Goal: Obtain resource: Download file/media

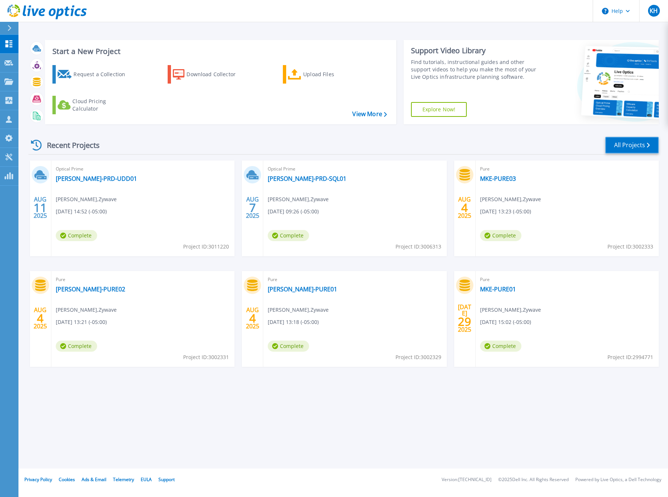
click at [625, 145] on link "All Projects" at bounding box center [633, 145] width 54 height 17
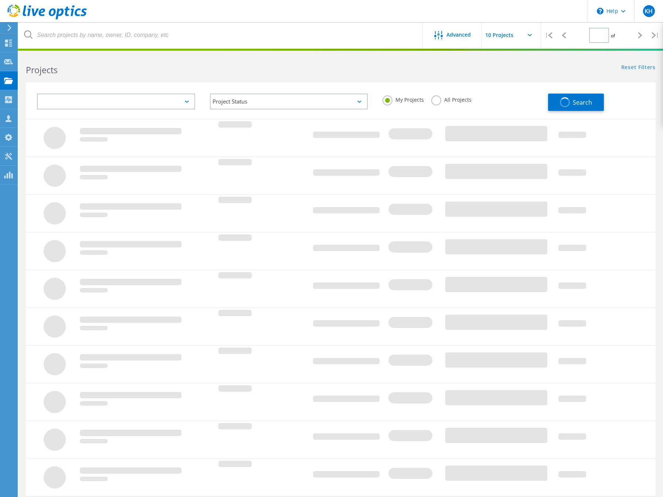
type input "1"
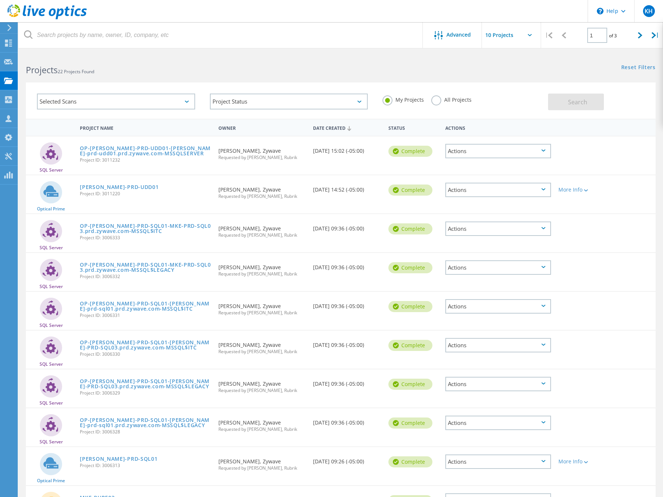
click at [509, 37] on input "text" at bounding box center [519, 35] width 74 height 26
click at [507, 81] on div "Show 30 Projects" at bounding box center [518, 79] width 73 height 12
type input "Show 30 Projects"
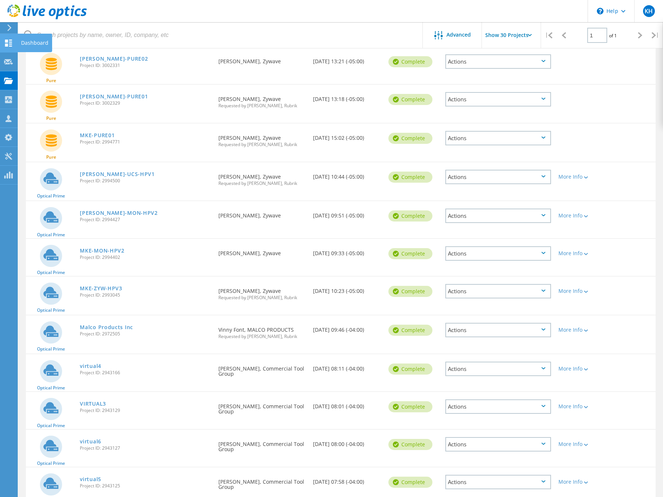
scroll to position [470, 0]
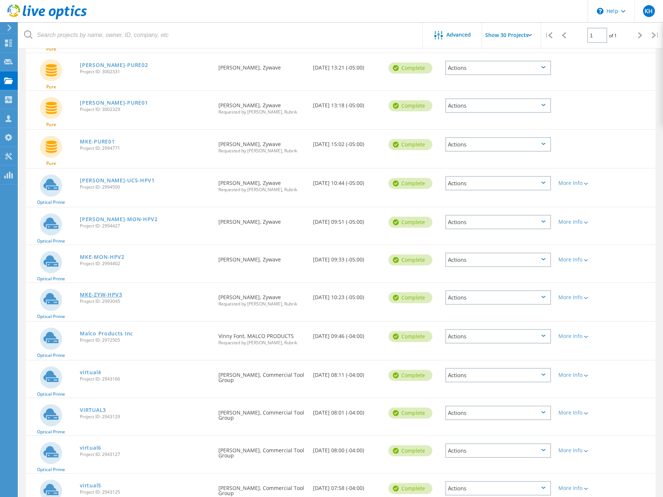
click at [103, 296] on link "MKE-ZYW-HPV3" at bounding box center [101, 294] width 42 height 5
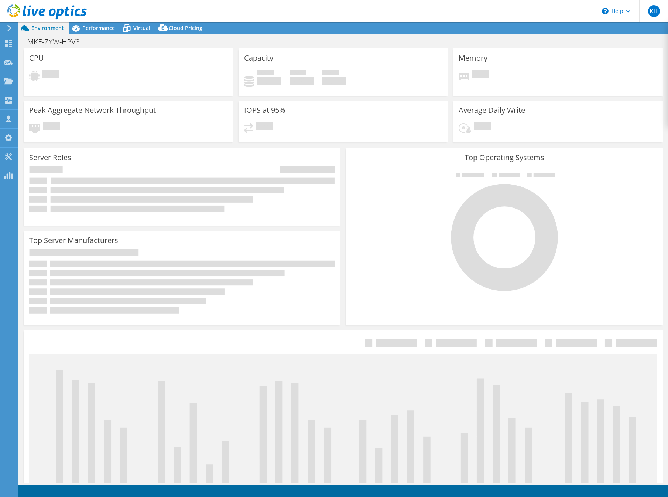
select select "USD"
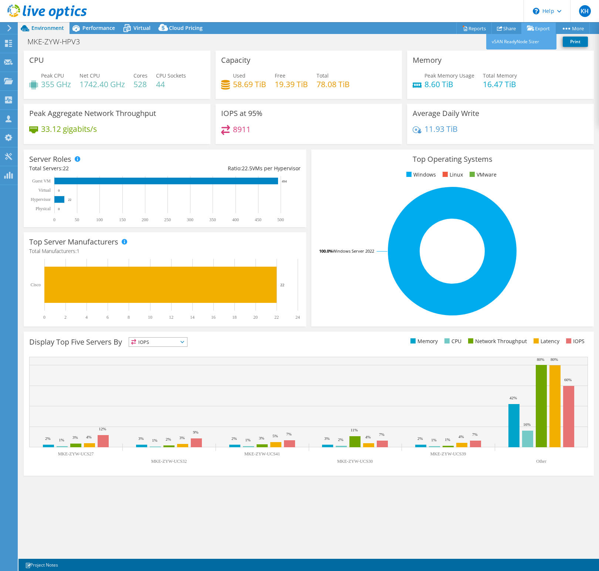
click at [535, 29] on link "Export" at bounding box center [538, 28] width 34 height 11
click at [500, 28] on link "Share" at bounding box center [506, 28] width 30 height 11
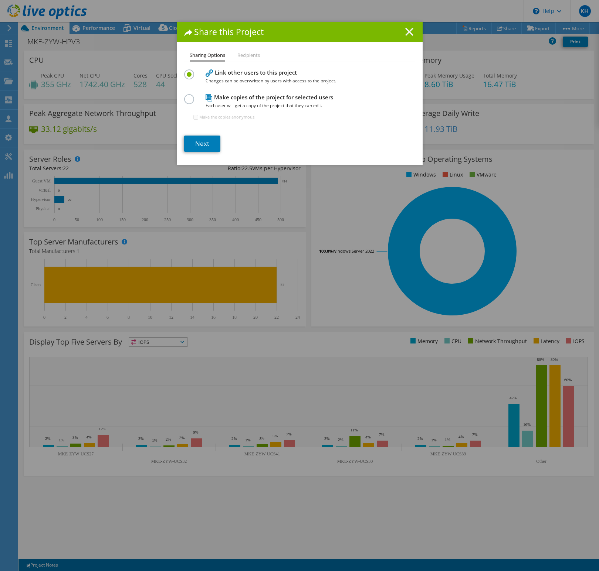
click at [407, 30] on line at bounding box center [408, 31] width 7 height 7
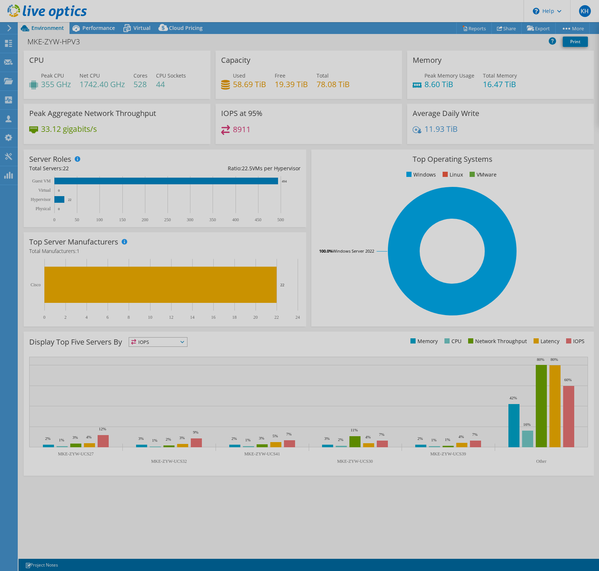
click at [466, 26] on div at bounding box center [299, 285] width 599 height 571
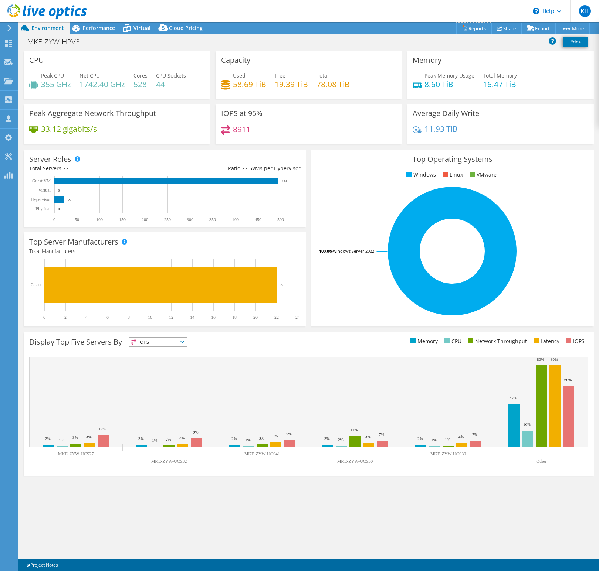
click at [466, 26] on link "Reports" at bounding box center [473, 28] width 35 height 11
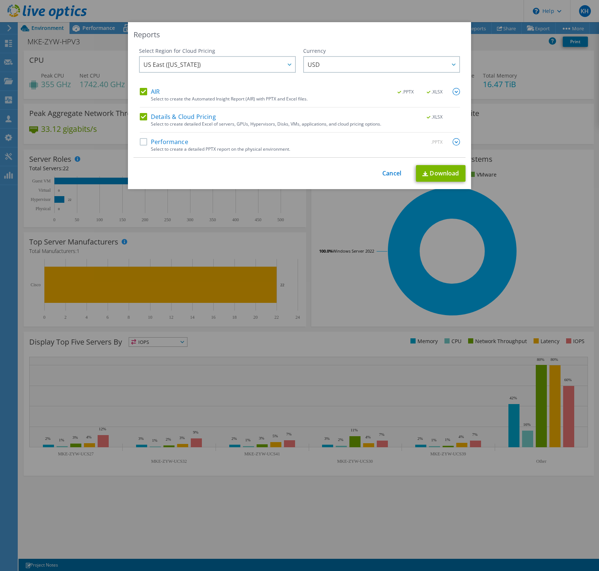
click at [140, 119] on label "Details & Cloud Pricing" at bounding box center [178, 116] width 76 height 7
click at [0, 0] on input "Details & Cloud Pricing" at bounding box center [0, 0] width 0 height 0
click at [448, 95] on div ".PPTX .XLSX" at bounding box center [423, 92] width 71 height 8
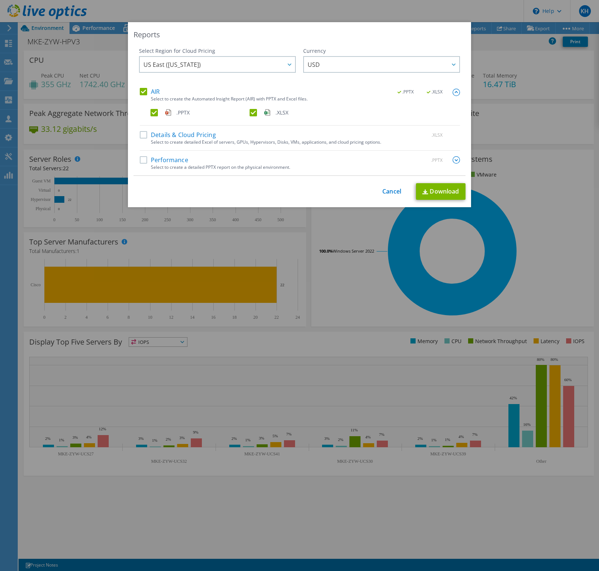
click at [168, 116] on div ".PPTX .XLSX" at bounding box center [304, 114] width 309 height 11
click at [176, 113] on span ".PPTX" at bounding box center [182, 113] width 13 height 8
click at [0, 0] on input ".PPTX" at bounding box center [0, 0] width 0 height 0
click at [449, 195] on link "Download" at bounding box center [441, 191] width 50 height 17
click at [283, 67] on div "US East (Virginia) Asia Pacific (Hong Kong) Asia Pacific (Mumbai) Asia Pacific …" at bounding box center [217, 65] width 157 height 18
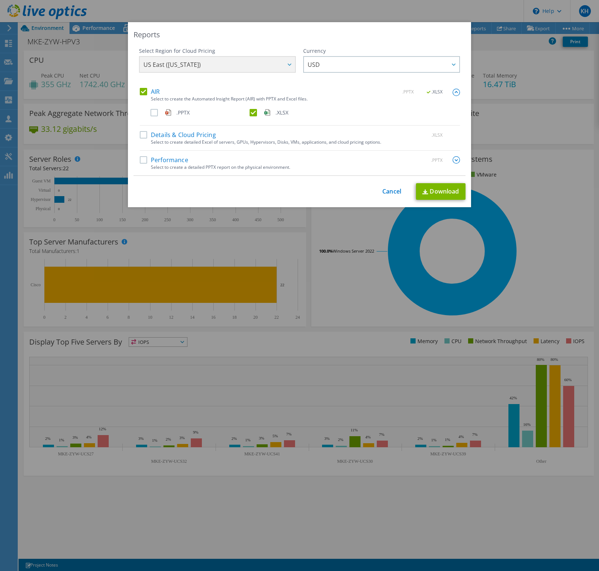
click at [283, 67] on div "US East (Virginia) Asia Pacific (Hong Kong) Asia Pacific (Mumbai) Asia Pacific …" at bounding box center [217, 65] width 157 height 18
click at [379, 196] on div "This process may take a while, please wait... Cancel Download" at bounding box center [299, 191] width 332 height 17
click at [382, 193] on link "Cancel" at bounding box center [391, 191] width 19 height 7
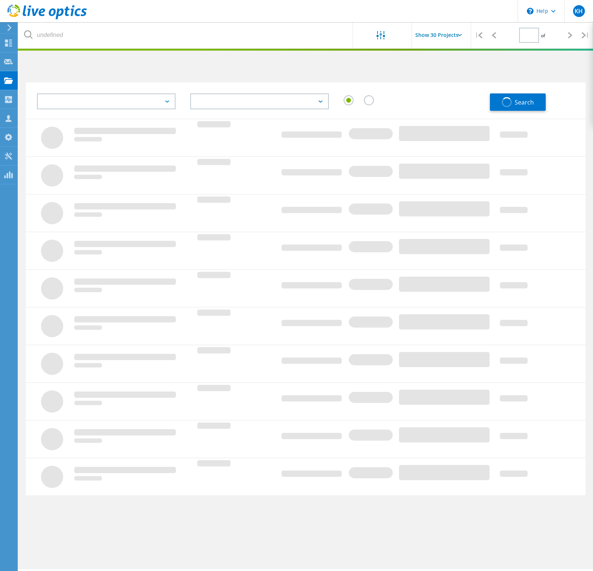
type input "1"
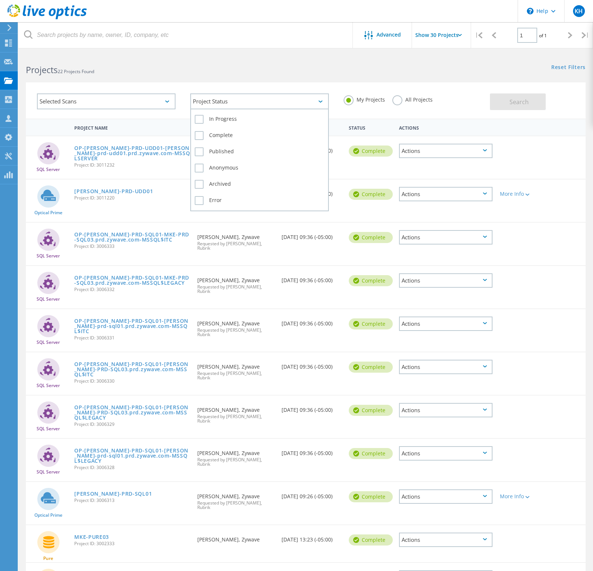
click at [218, 99] on div "Project Status" at bounding box center [259, 101] width 139 height 16
click at [277, 84] on div "Selected Scans Project Status In Progress Complete Published Anonymous Archived…" at bounding box center [306, 100] width 560 height 36
click at [438, 152] on div "Actions" at bounding box center [445, 151] width 93 height 14
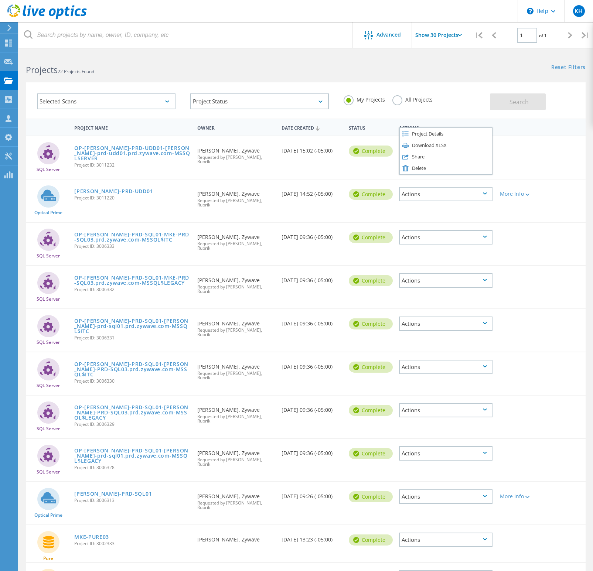
click at [533, 150] on div at bounding box center [518, 145] width 45 height 19
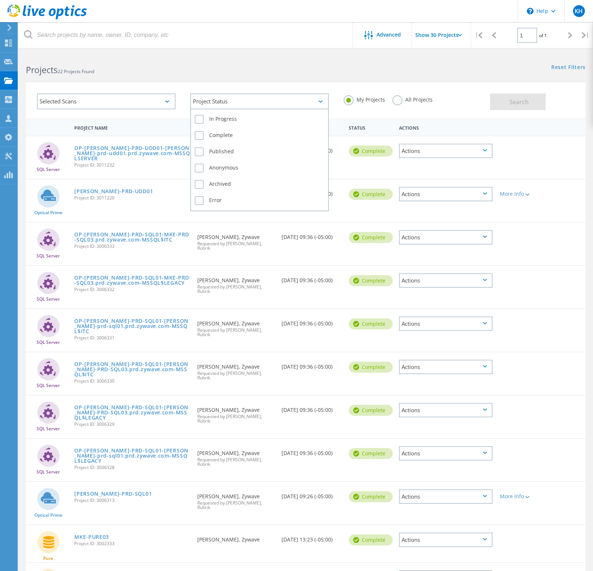
click at [276, 106] on div "Project Status" at bounding box center [259, 101] width 139 height 16
click at [89, 95] on div "Selected Scans" at bounding box center [106, 101] width 139 height 16
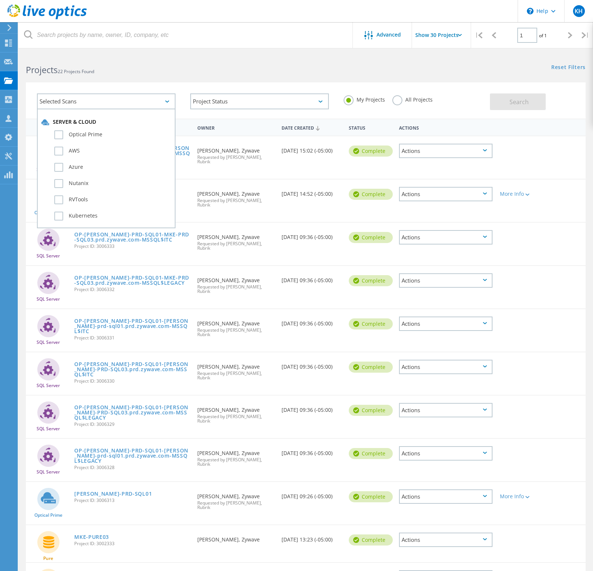
click at [89, 95] on div "Selected Scans" at bounding box center [106, 101] width 139 height 16
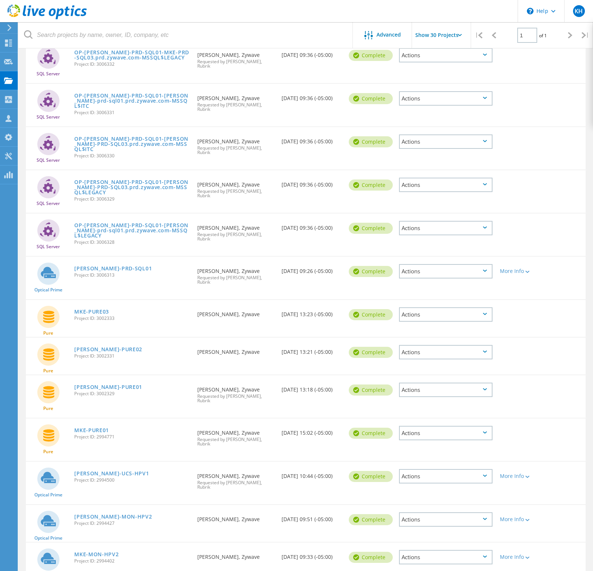
scroll to position [226, 0]
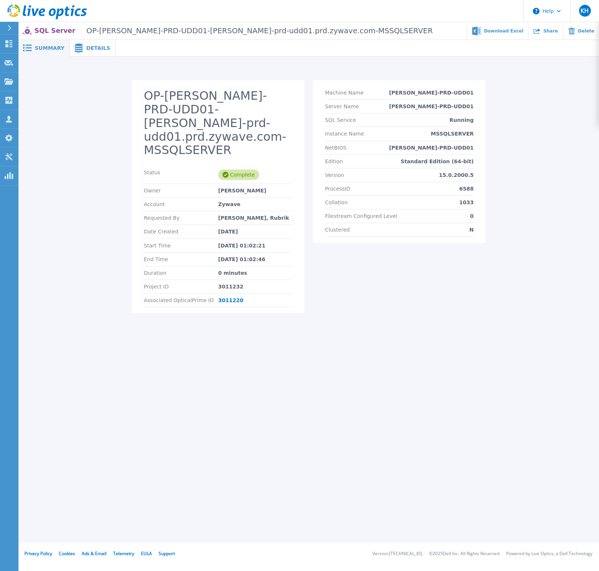
click at [79, 47] on icon at bounding box center [79, 48] width 8 height 9
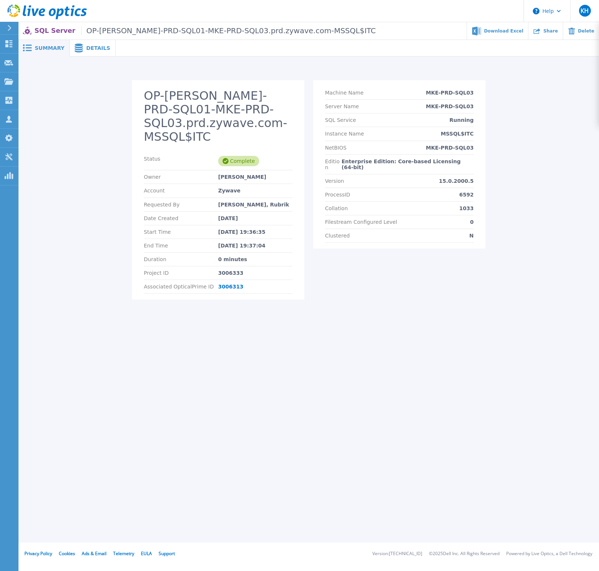
click at [88, 47] on span "Details" at bounding box center [98, 47] width 24 height 5
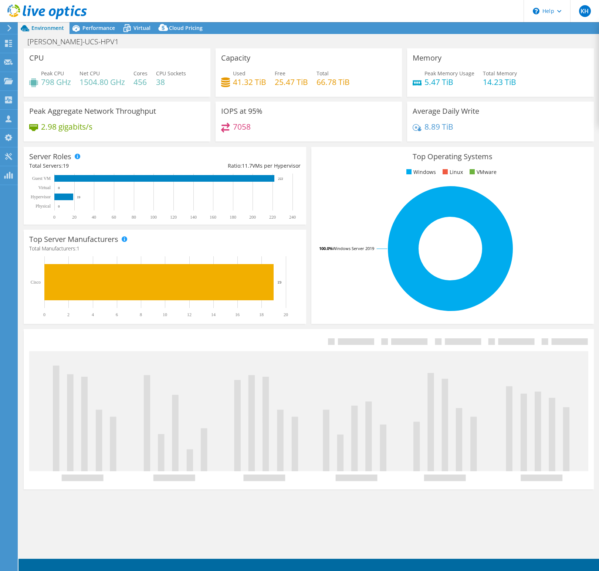
select select "USD"
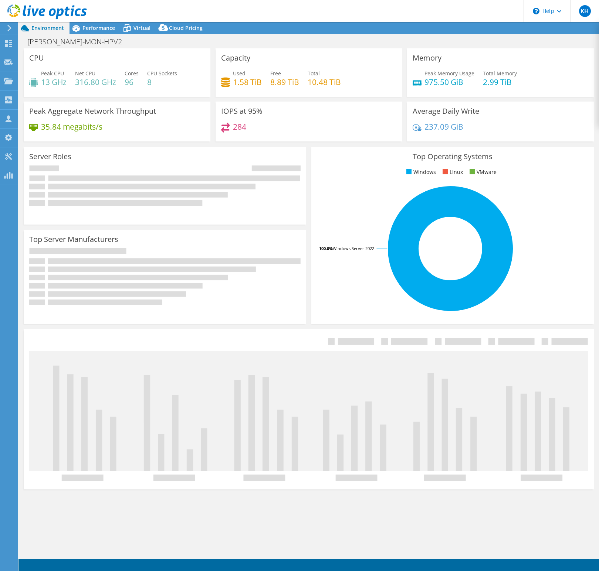
select select "USD"
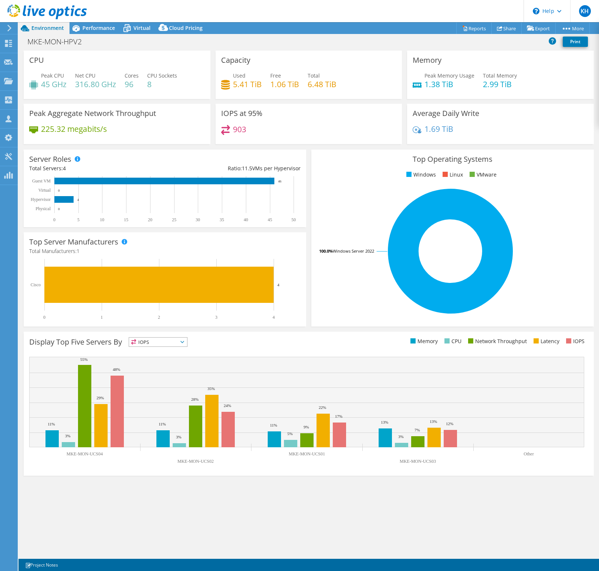
select select "USD"
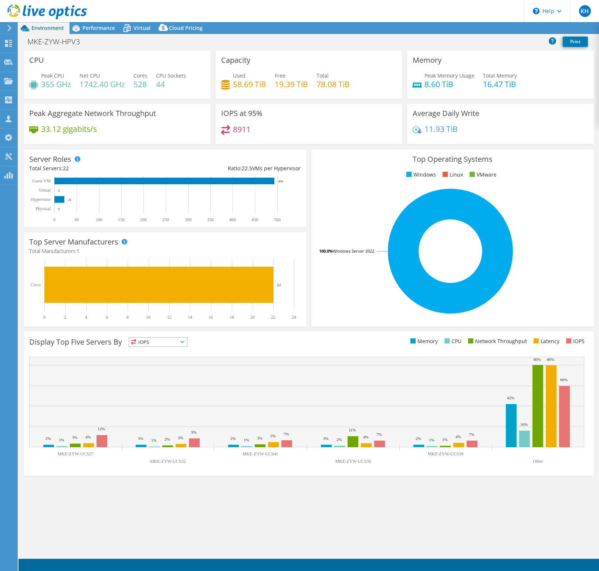
select select "USD"
